Goal: Information Seeking & Learning: Learn about a topic

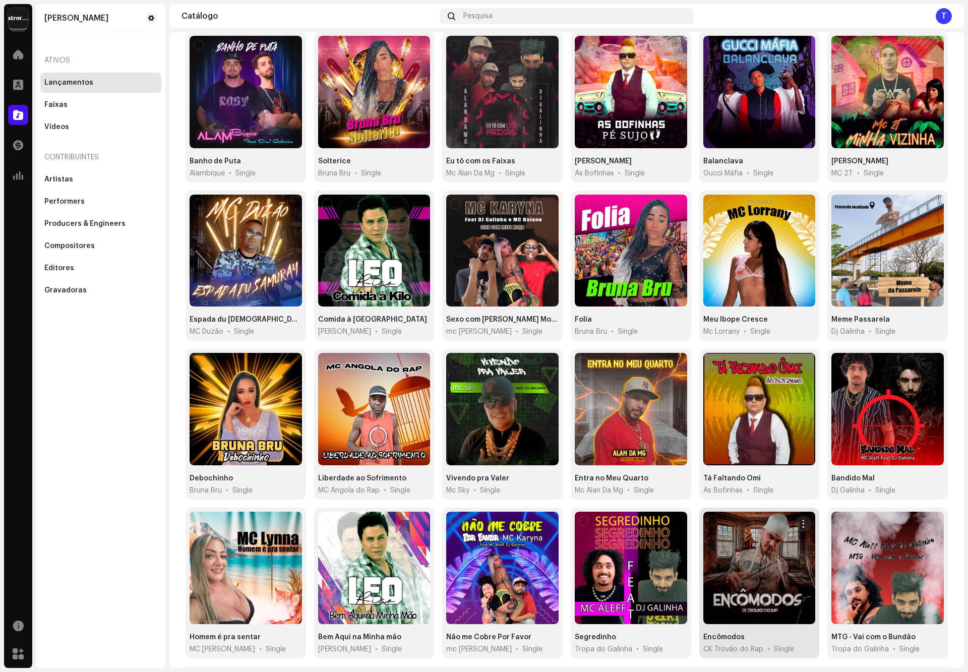
scroll to position [115, 0]
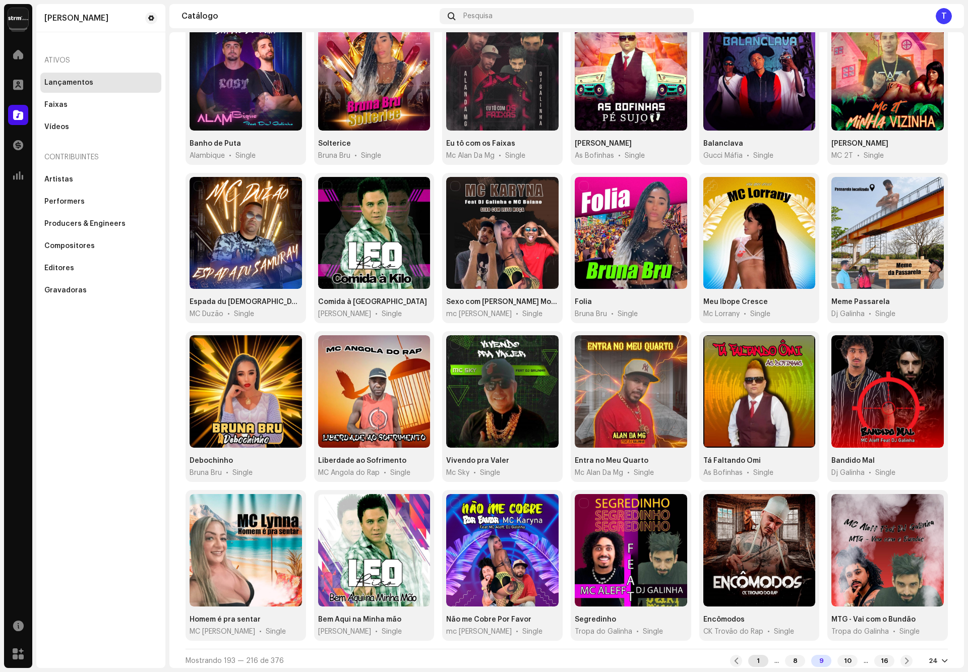
click at [748, 658] on div "1" at bounding box center [758, 661] width 20 height 12
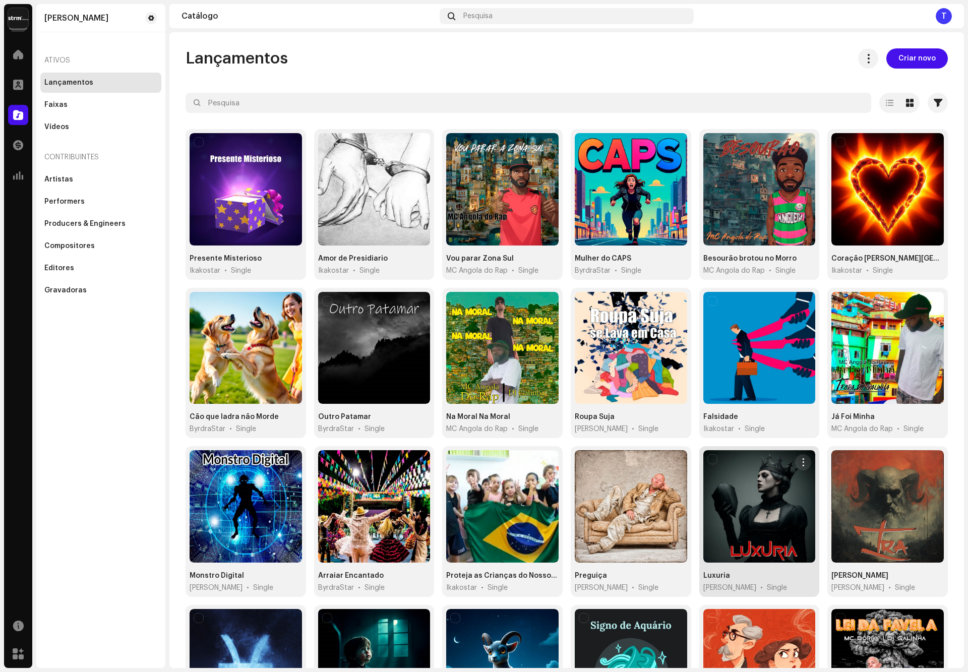
scroll to position [115, 0]
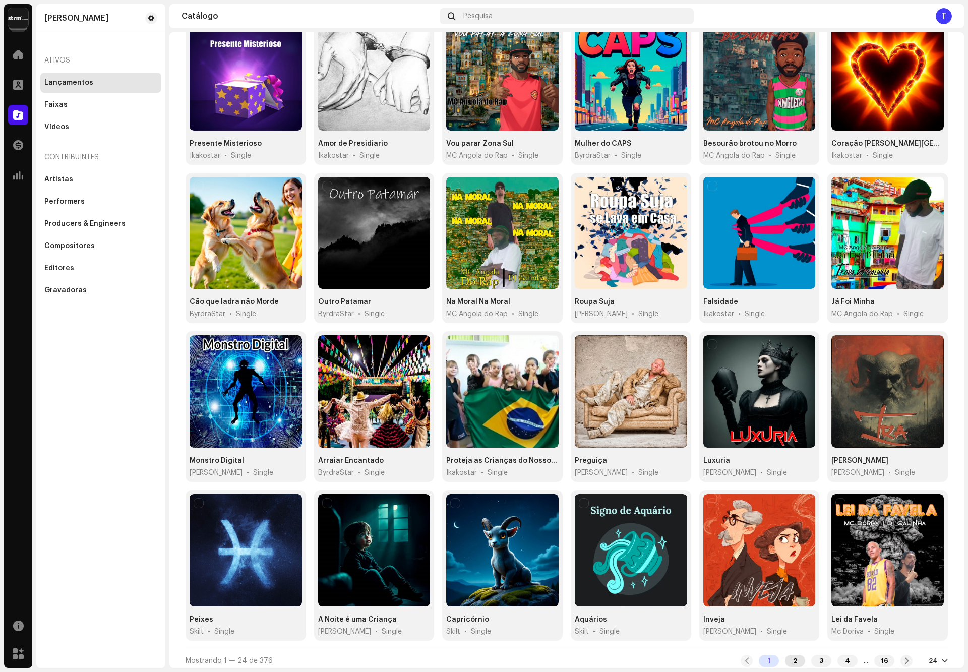
click at [786, 655] on div "2" at bounding box center [795, 661] width 20 height 12
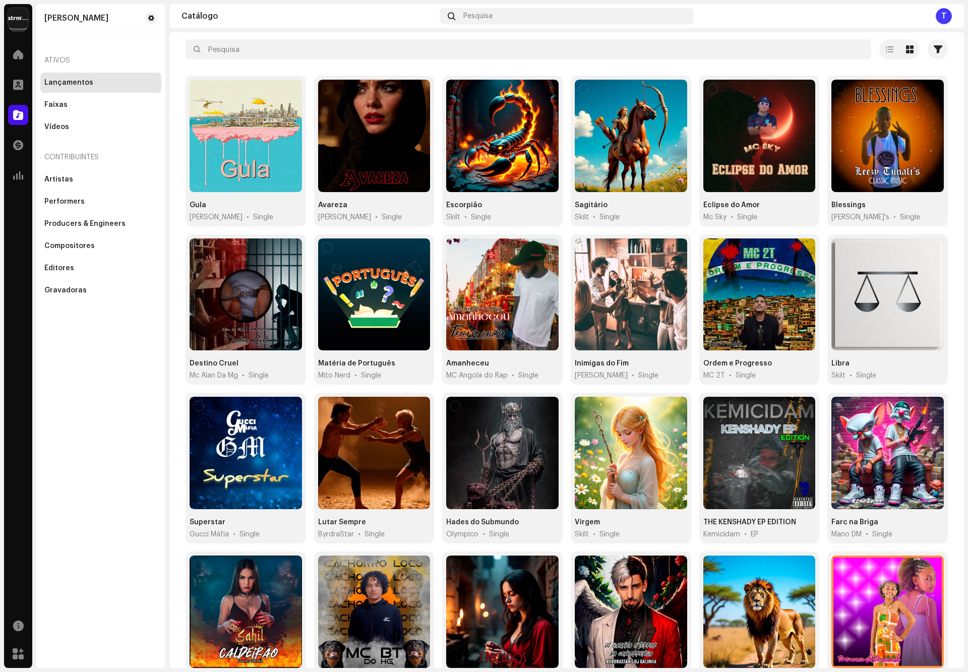
scroll to position [115, 0]
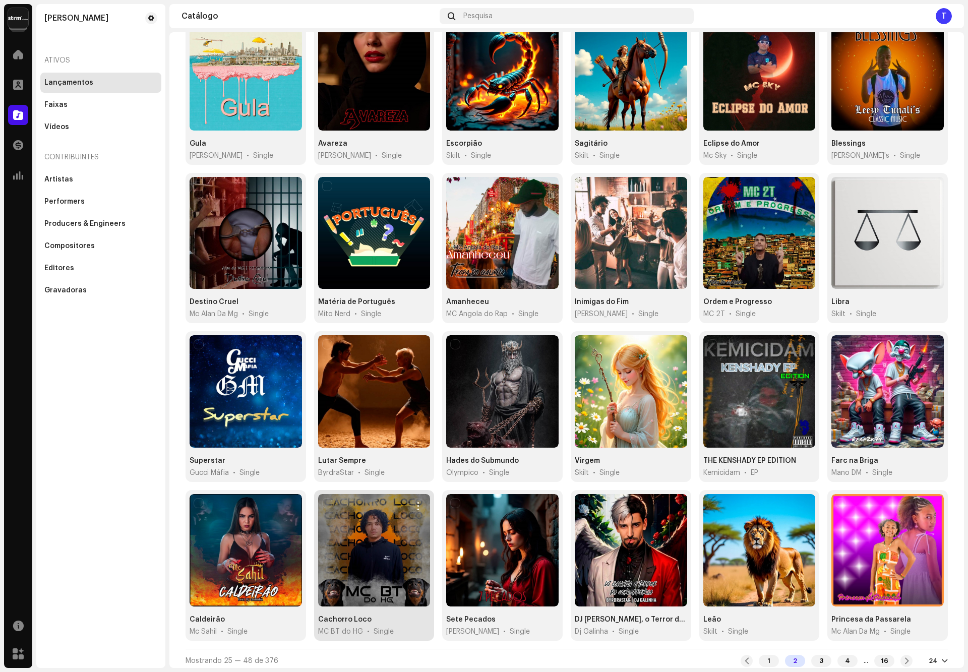
click at [374, 557] on div at bounding box center [374, 550] width 112 height 112
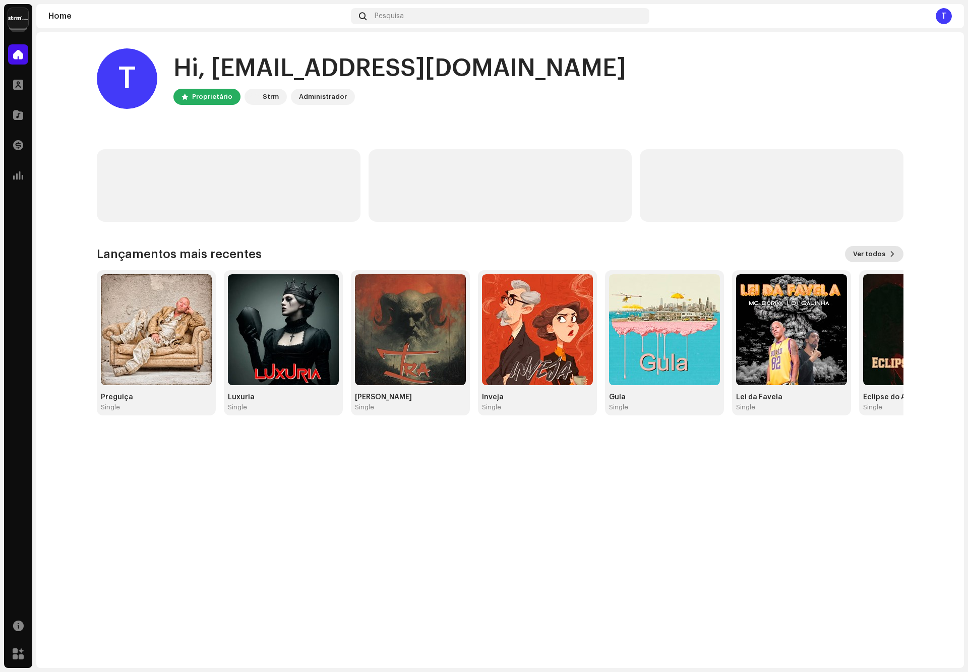
click at [878, 253] on span "Ver todos" at bounding box center [869, 254] width 32 height 20
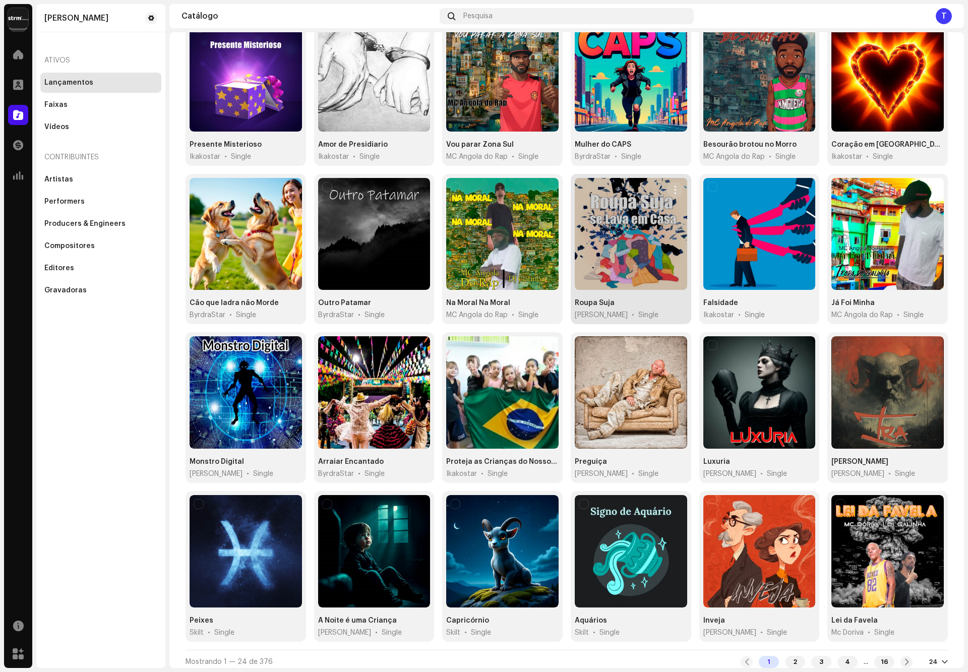
scroll to position [115, 0]
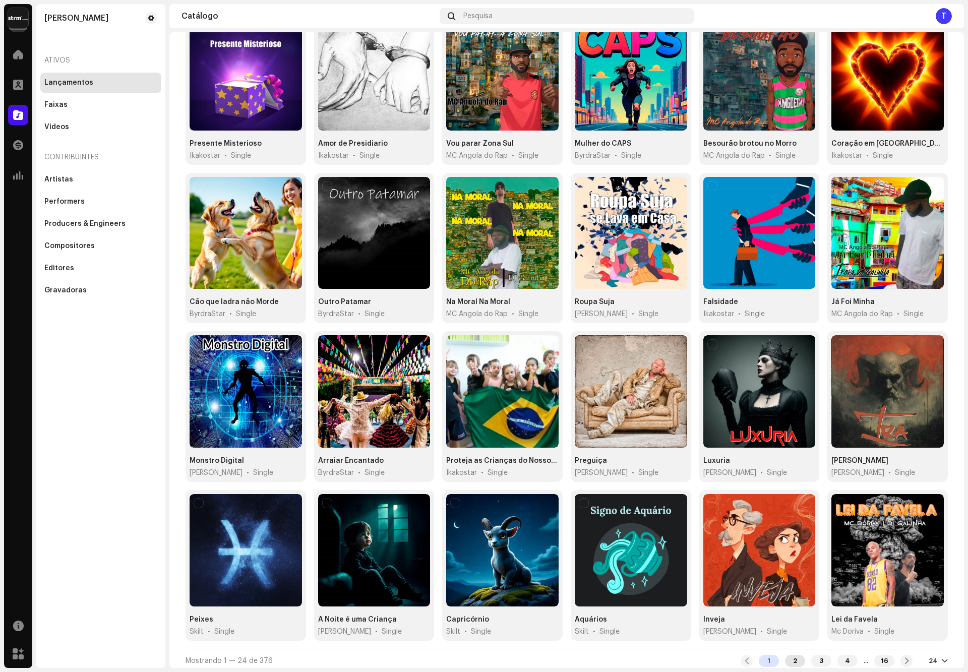
click at [785, 655] on div "2" at bounding box center [795, 661] width 20 height 12
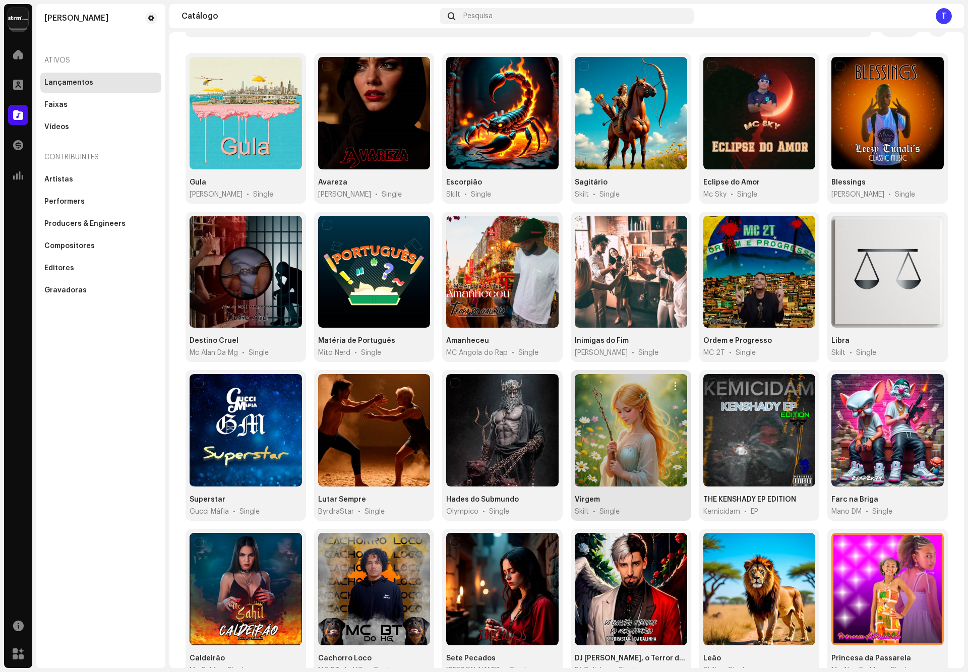
scroll to position [115, 0]
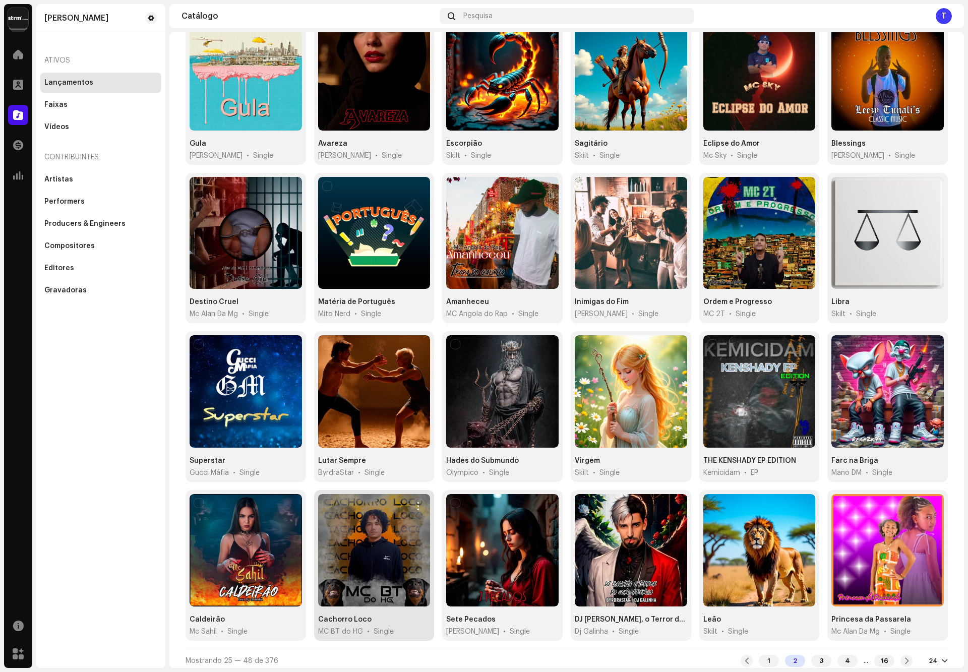
click at [352, 545] on div at bounding box center [374, 550] width 112 height 112
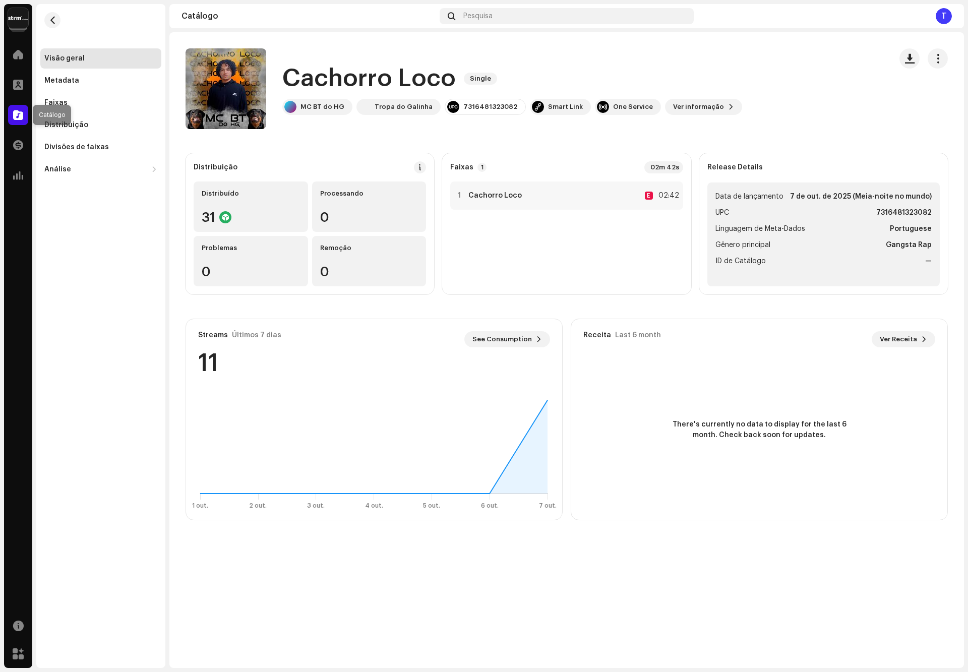
click at [20, 117] on span at bounding box center [18, 115] width 10 height 8
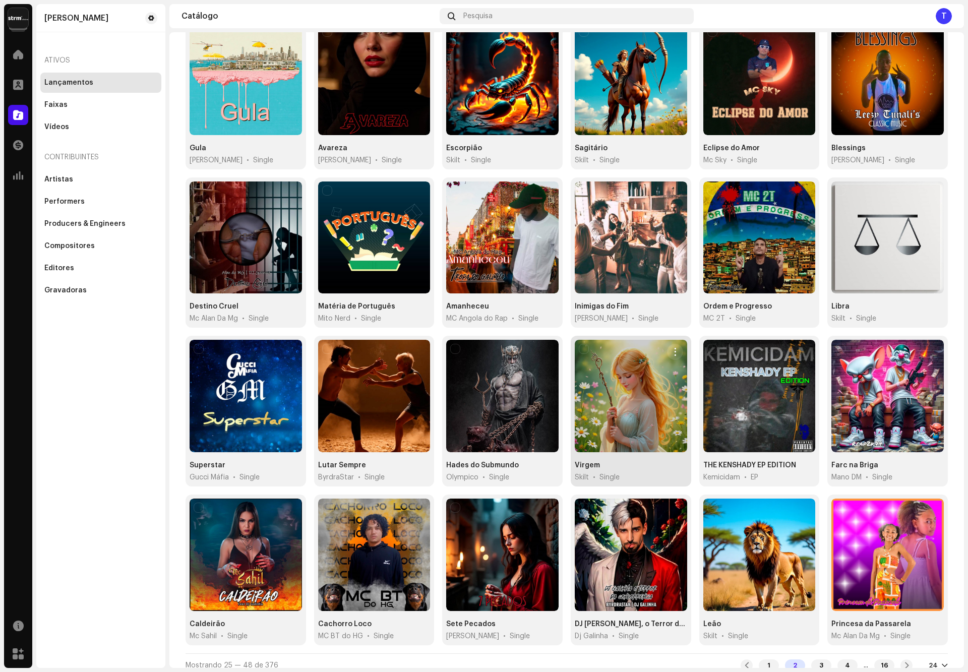
scroll to position [115, 0]
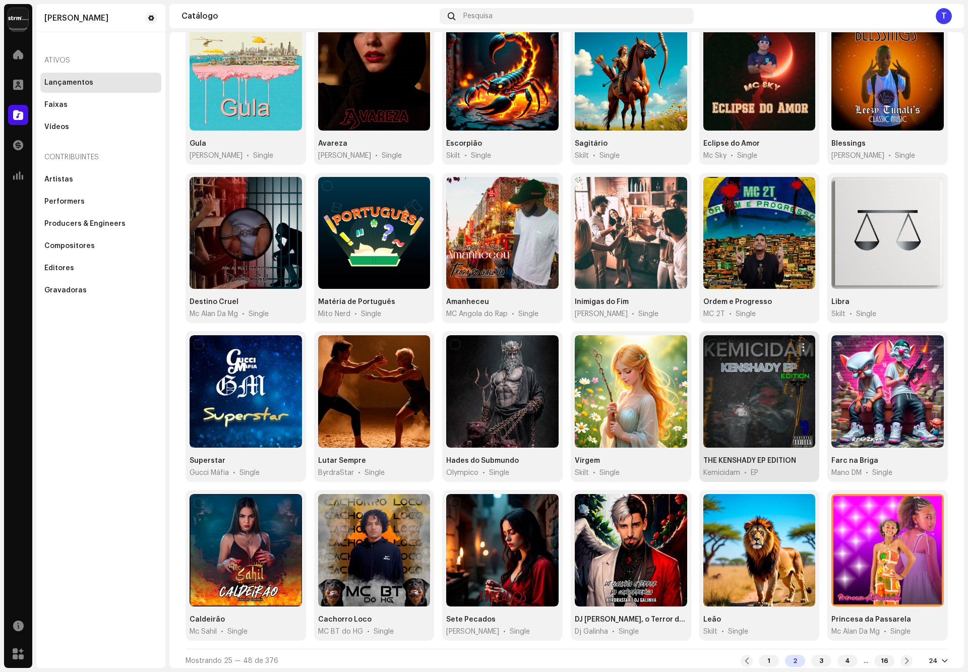
click at [719, 412] on div at bounding box center [760, 391] width 112 height 112
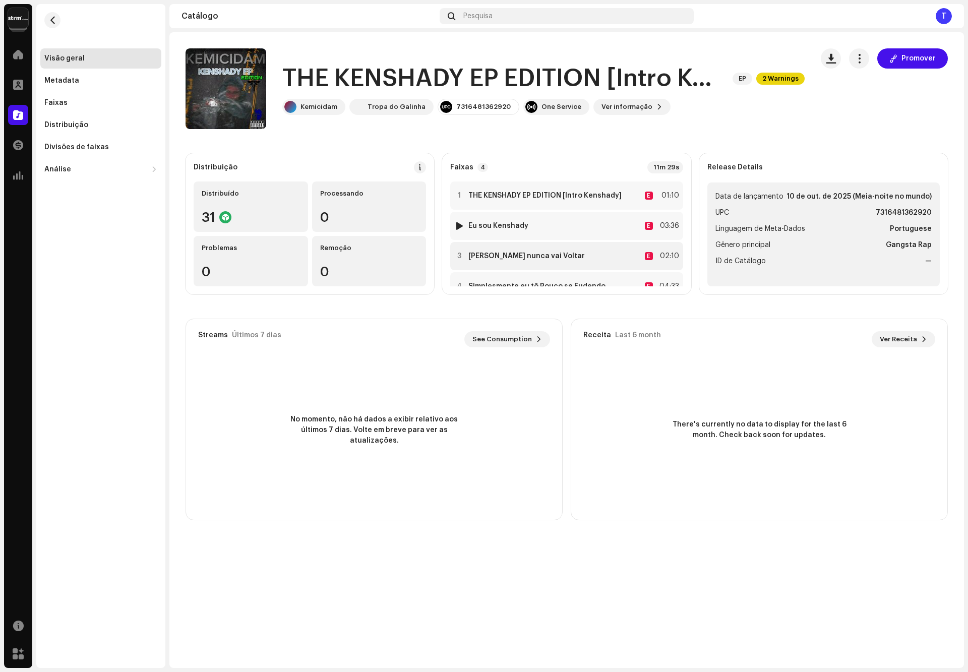
scroll to position [22, 0]
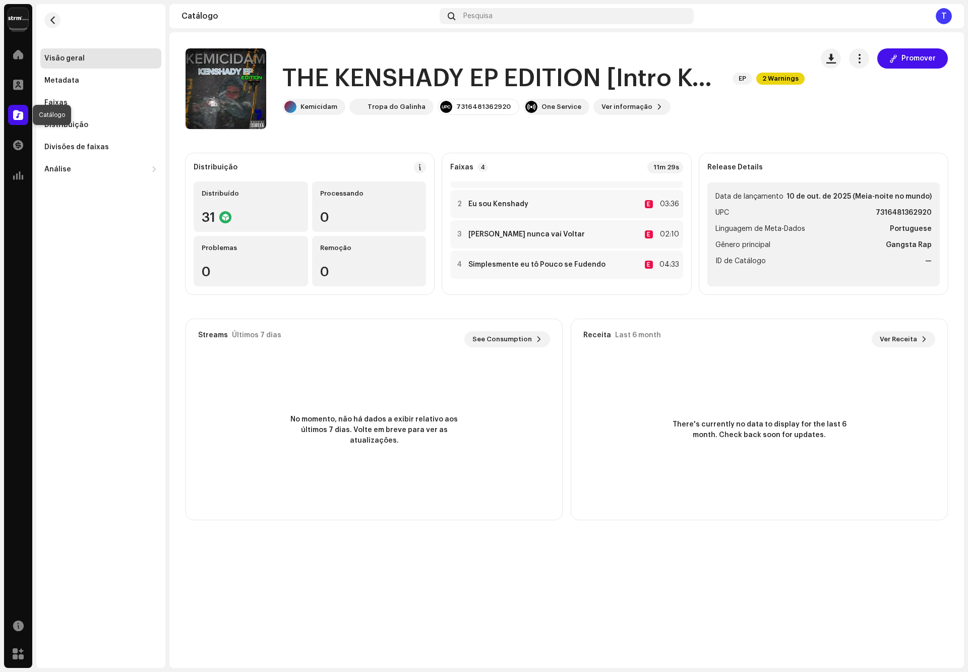
click at [13, 115] on span at bounding box center [18, 115] width 10 height 8
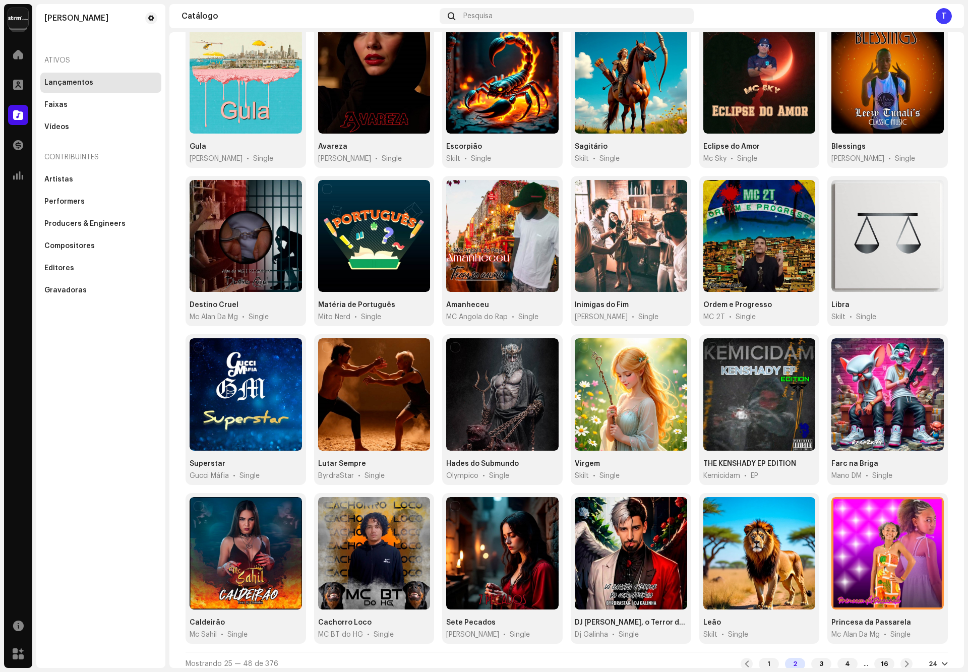
scroll to position [115, 0]
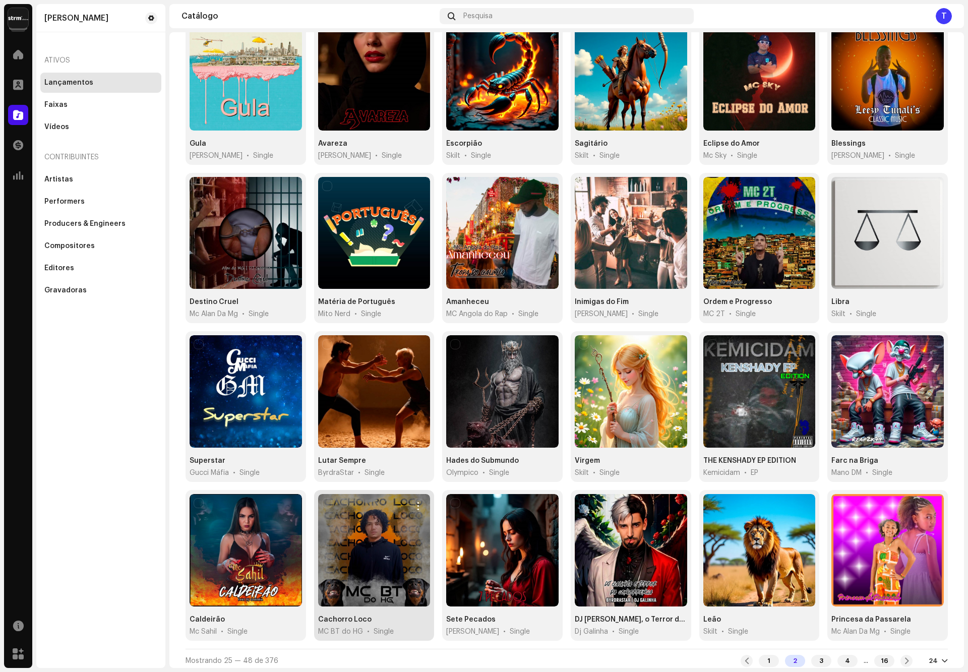
click at [370, 530] on div at bounding box center [374, 550] width 112 height 112
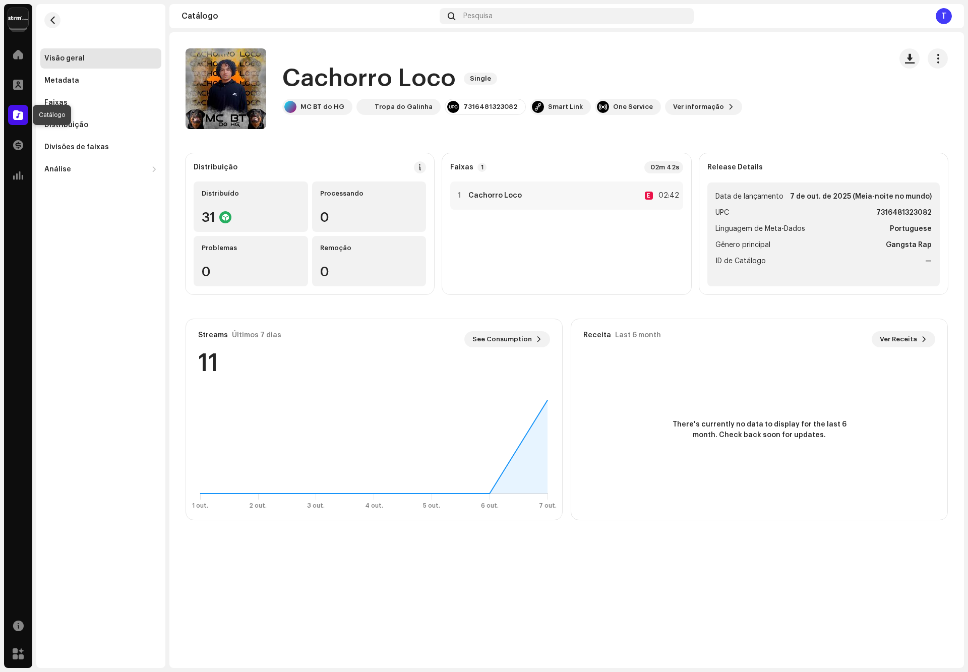
click at [23, 115] on span at bounding box center [18, 115] width 10 height 8
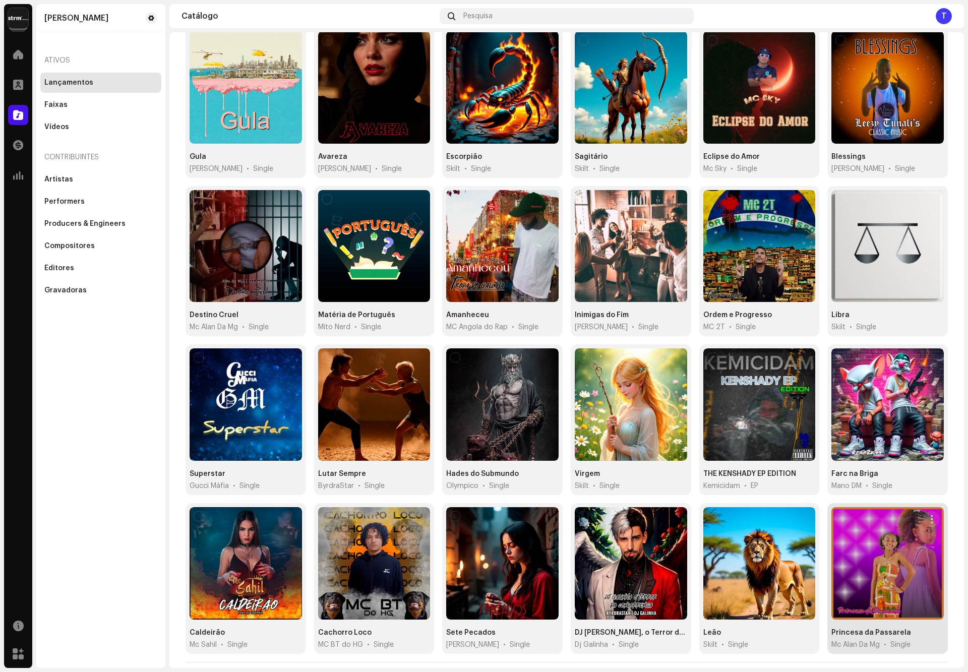
scroll to position [115, 0]
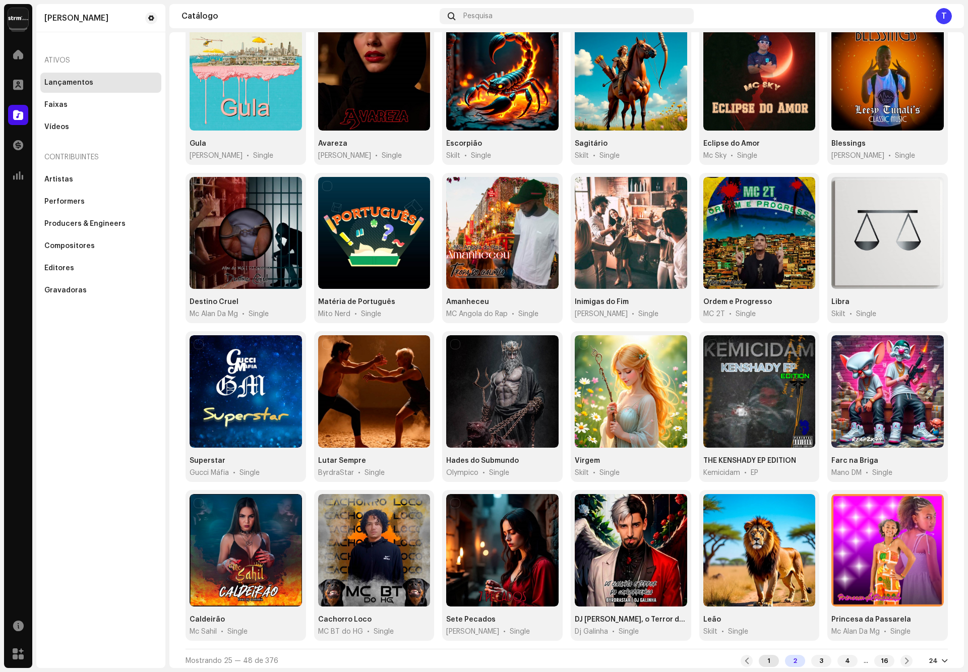
click at [759, 655] on div "1" at bounding box center [769, 661] width 20 height 12
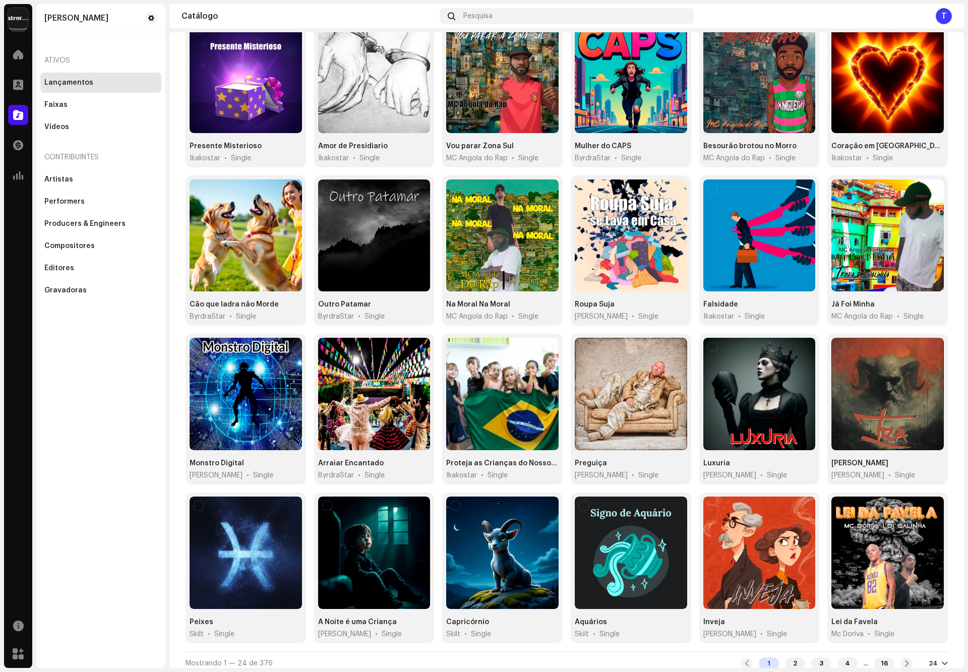
scroll to position [115, 0]
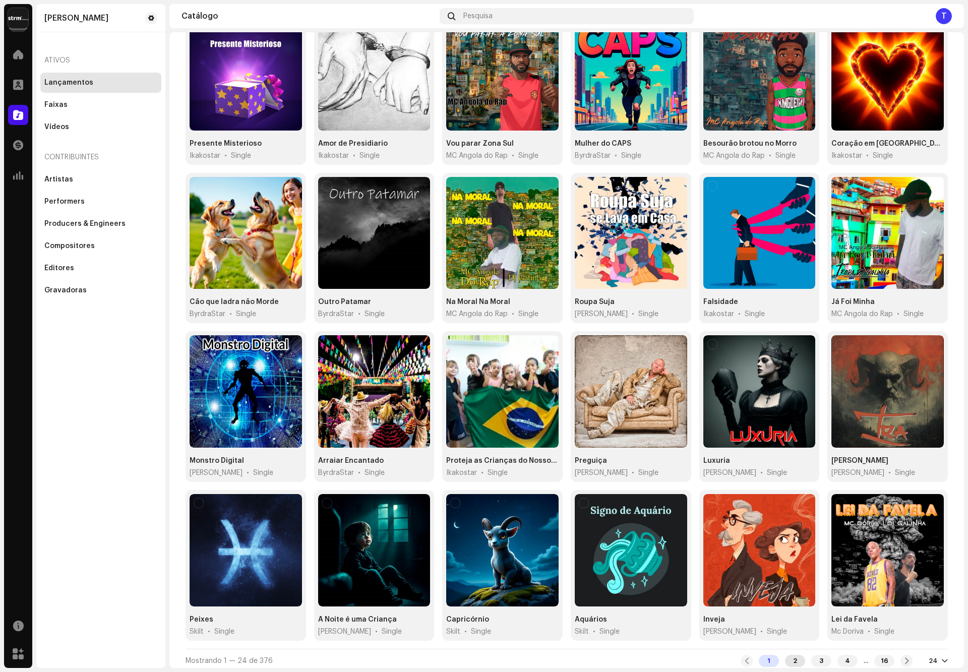
click at [785, 660] on div "2" at bounding box center [795, 661] width 20 height 12
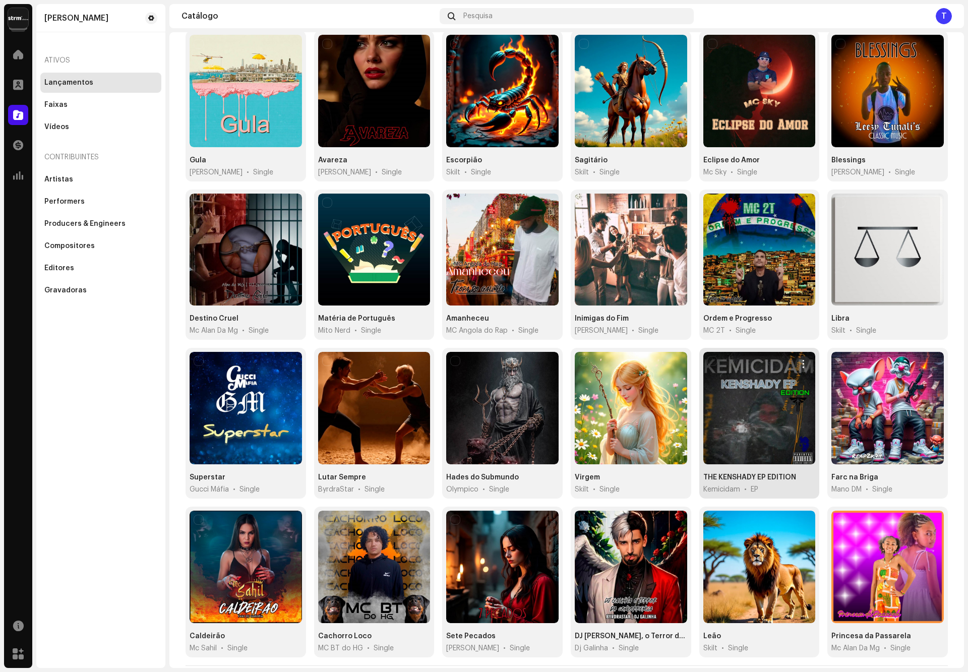
scroll to position [115, 0]
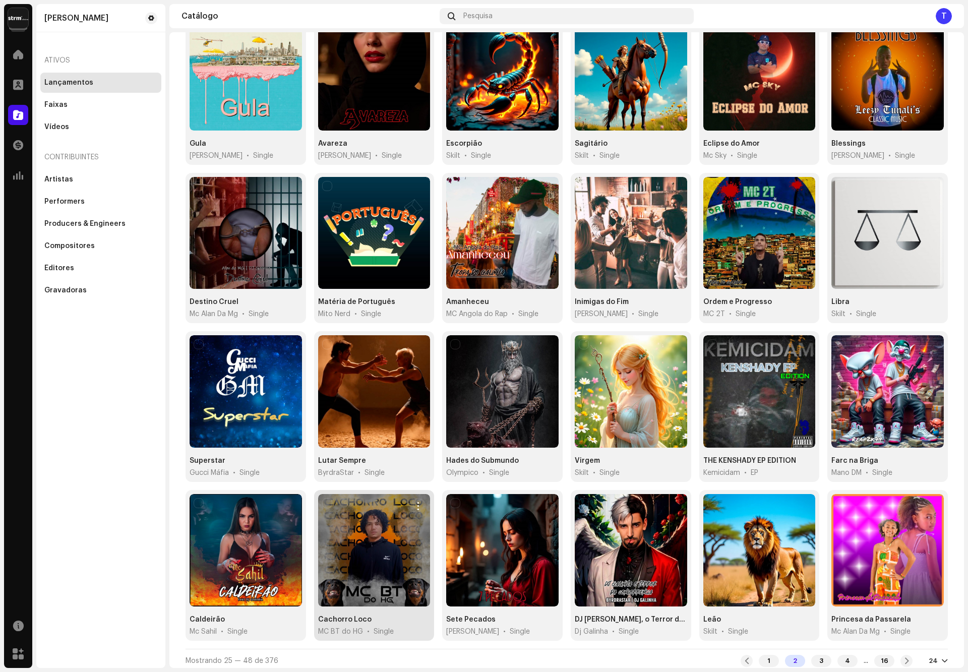
click at [367, 546] on div at bounding box center [374, 550] width 112 height 112
